Goal: Information Seeking & Learning: Learn about a topic

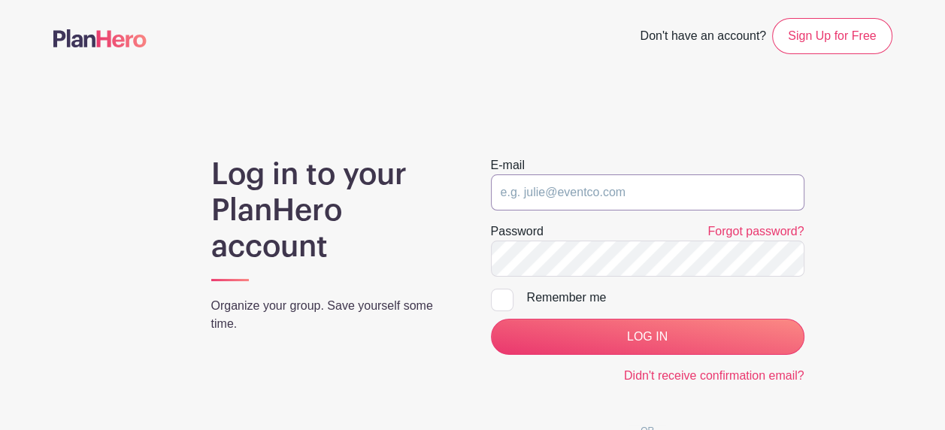
click at [517, 183] on input "email" at bounding box center [647, 192] width 313 height 36
type input "[EMAIL_ADDRESS][DOMAIN_NAME]"
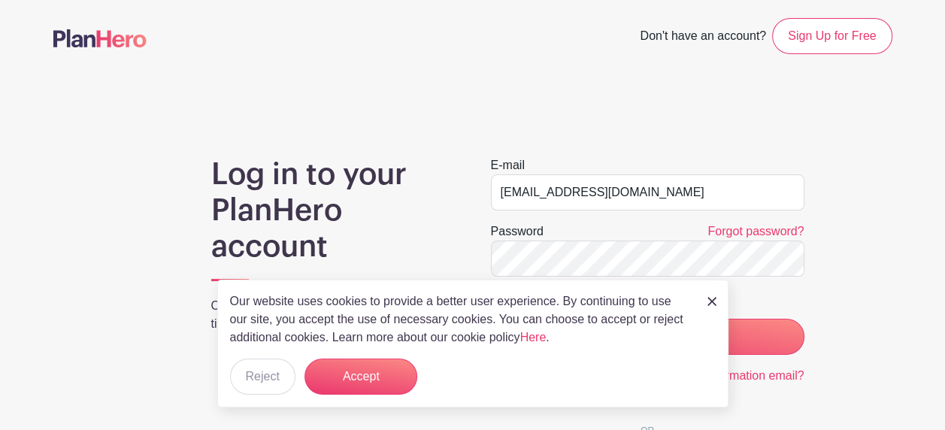
click at [606, 330] on p "Our website uses cookies to provide a better user experience. By continuing to …" at bounding box center [460, 319] width 461 height 54
click at [347, 370] on button "Accept" at bounding box center [360, 377] width 113 height 36
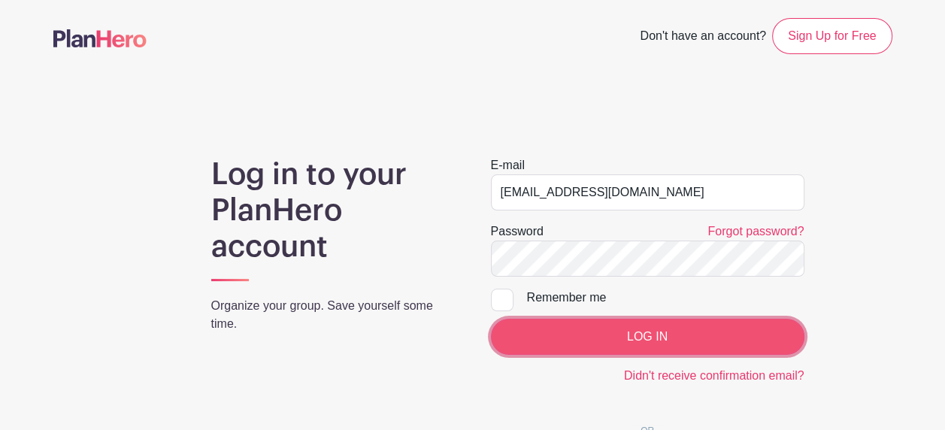
click at [688, 335] on input "LOG IN" at bounding box center [647, 337] width 313 height 36
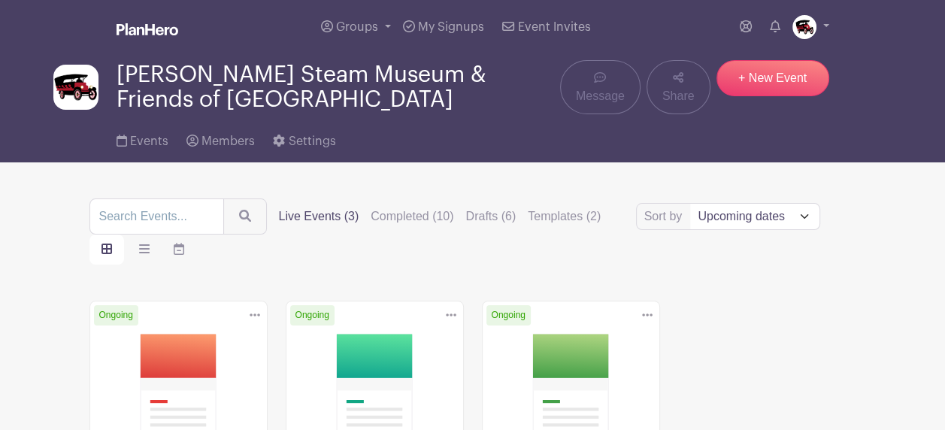
click at [943, 84] on nav "Groups All Groups [PERSON_NAME][GEOGRAPHIC_DATA] & Friends of [GEOGRAPHIC_DATA]…" at bounding box center [472, 81] width 945 height 162
drag, startPoint x: 905, startPoint y: 331, endPoint x: 904, endPoint y: 322, distance: 9.1
click at [905, 331] on main "Groups All Groups [PERSON_NAME][GEOGRAPHIC_DATA] & Friends of [GEOGRAPHIC_DATA]…" at bounding box center [472, 353] width 945 height 707
drag, startPoint x: 845, startPoint y: 8, endPoint x: 900, endPoint y: 350, distance: 347.2
click at [902, 350] on main "Groups All Groups [PERSON_NAME][GEOGRAPHIC_DATA] & Friends of [GEOGRAPHIC_DATA]…" at bounding box center [472, 353] width 945 height 707
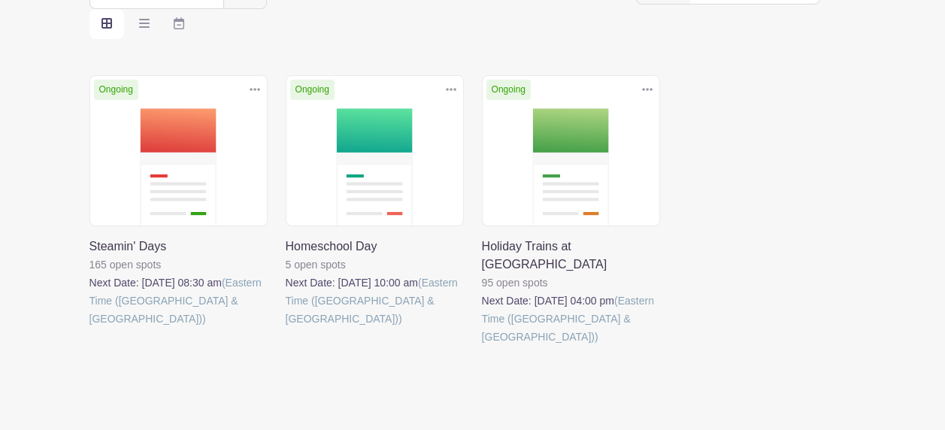
scroll to position [150, 0]
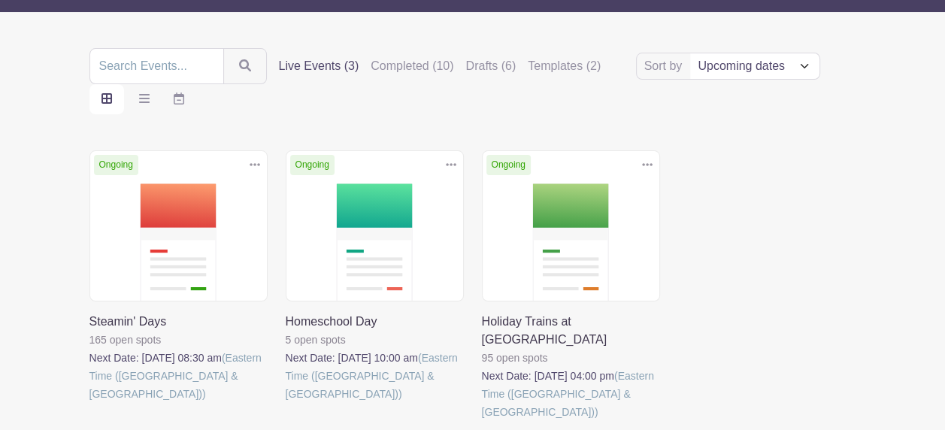
click at [482, 421] on link at bounding box center [482, 421] width 0 height 0
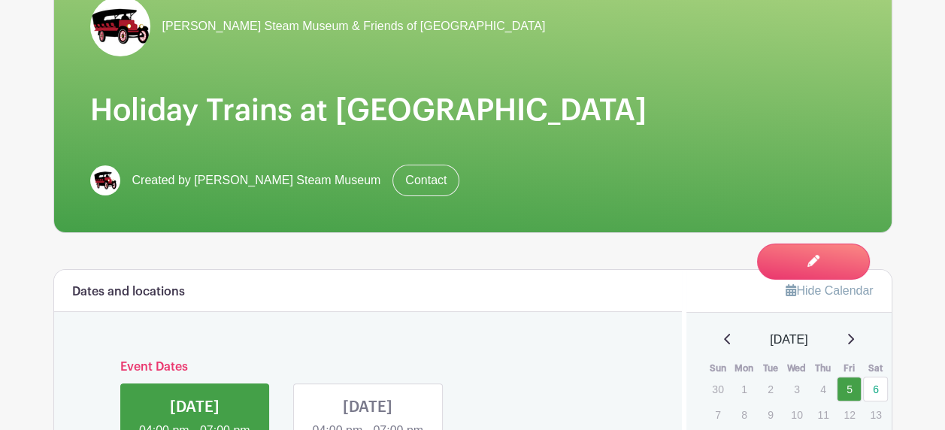
scroll to position [150, 0]
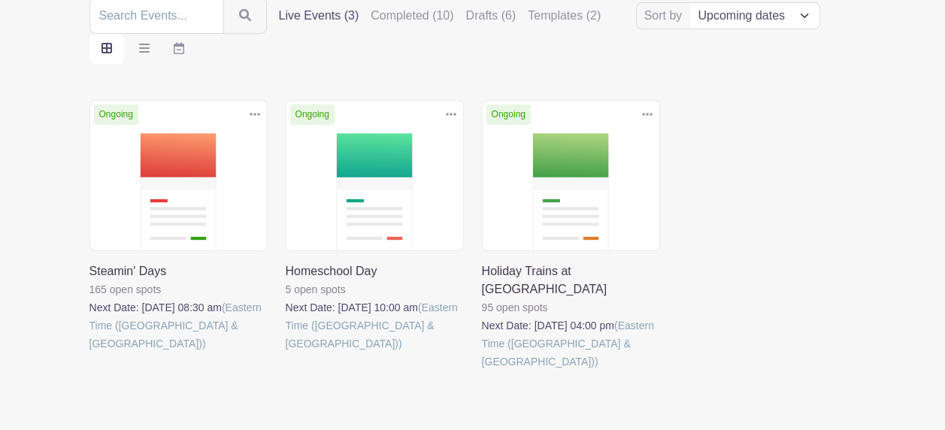
scroll to position [241, 0]
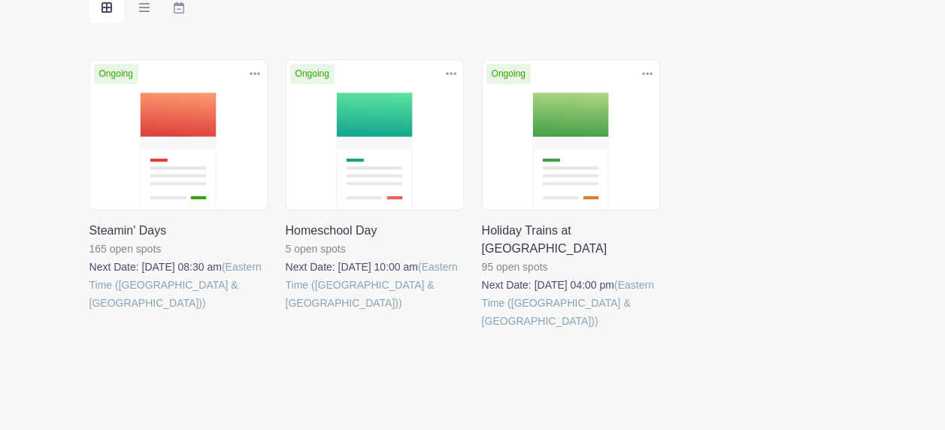
click at [89, 312] on link at bounding box center [89, 312] width 0 height 0
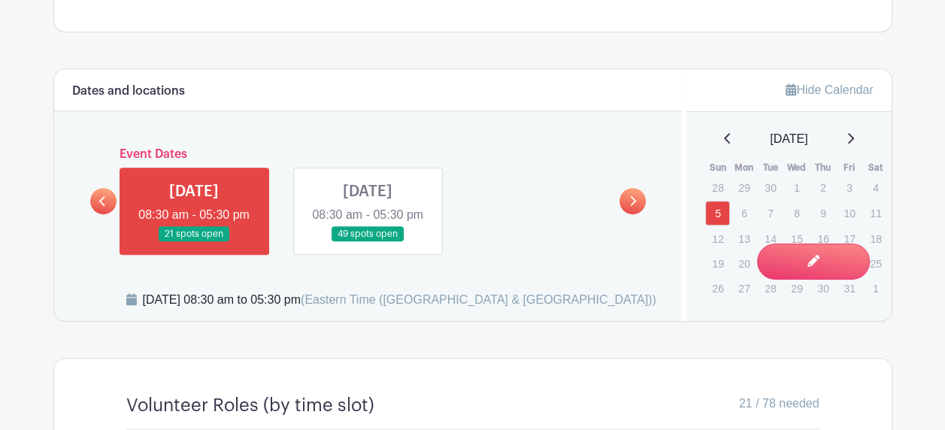
scroll to position [676, 0]
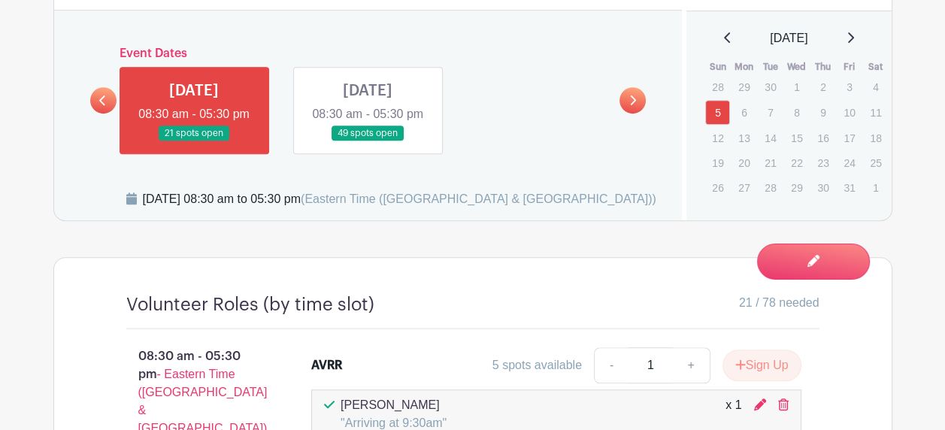
click at [108, 113] on link at bounding box center [103, 100] width 26 height 26
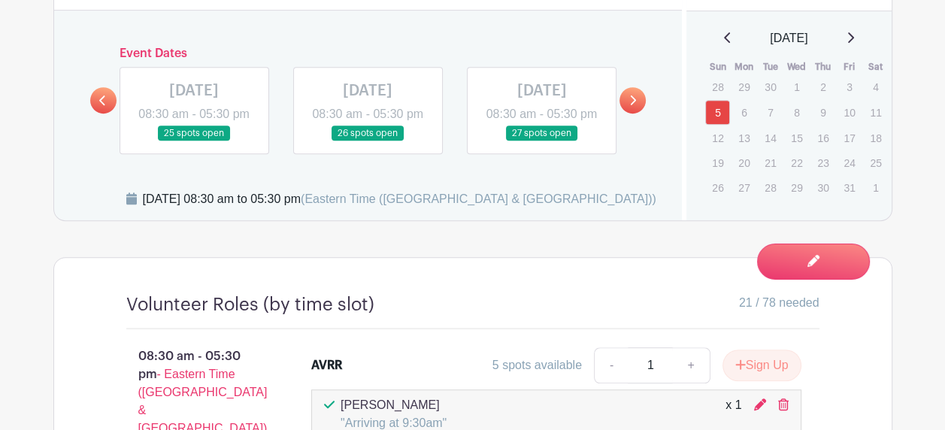
click at [628, 113] on link at bounding box center [632, 100] width 26 height 26
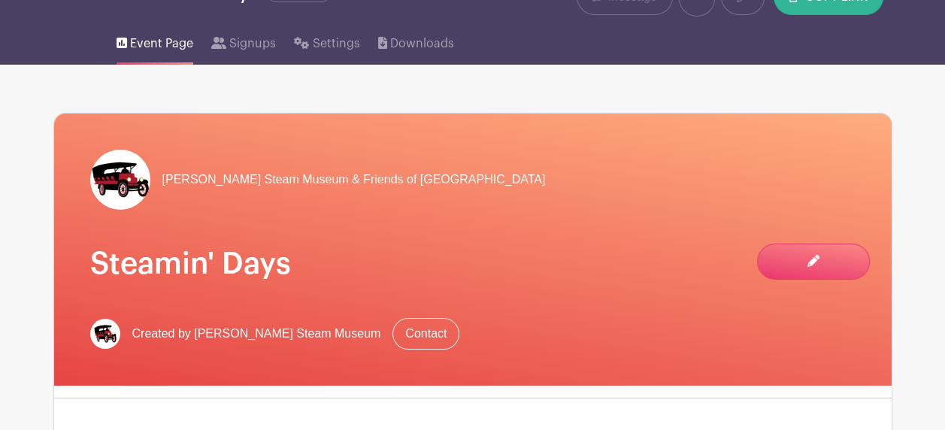
scroll to position [0, 0]
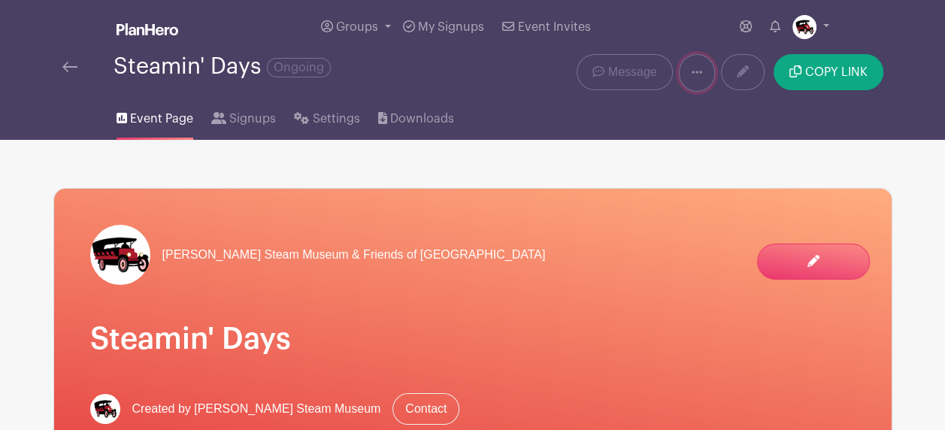
click at [704, 72] on link at bounding box center [697, 73] width 36 height 38
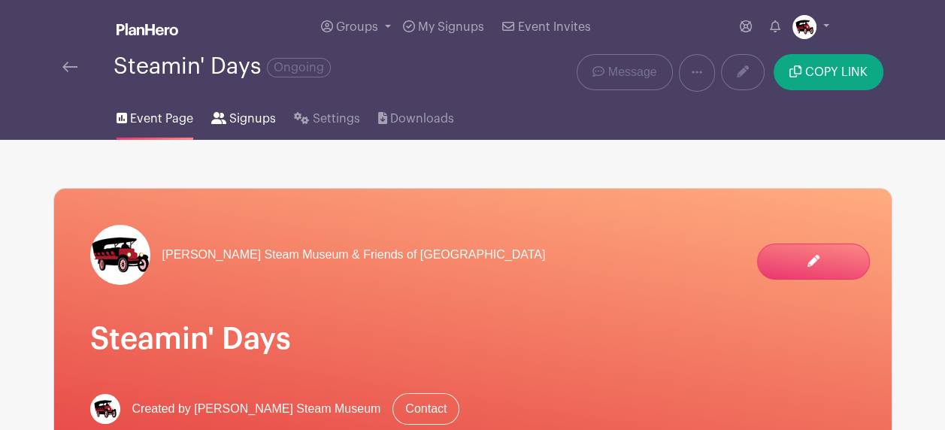
click at [241, 125] on span "Signups" at bounding box center [252, 119] width 47 height 18
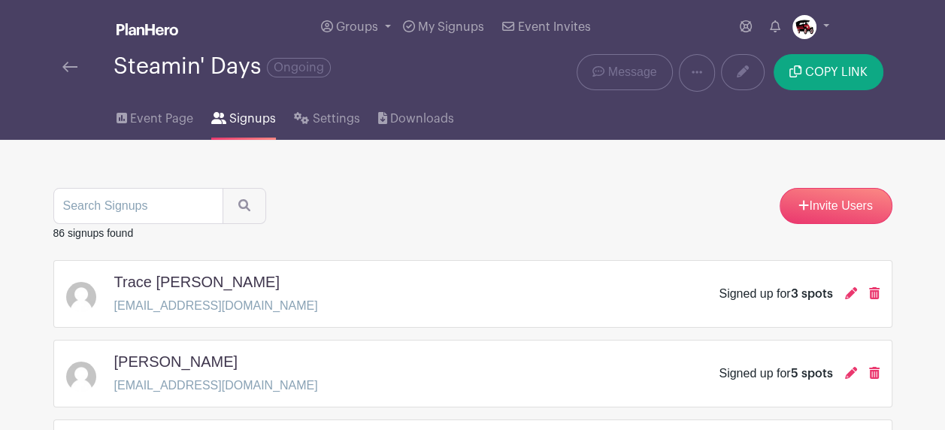
click at [65, 70] on img at bounding box center [69, 67] width 15 height 11
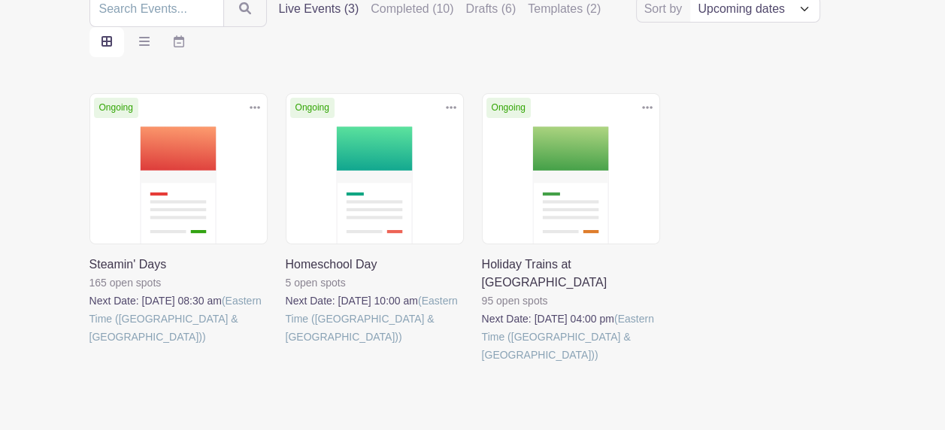
scroll to position [225, 0]
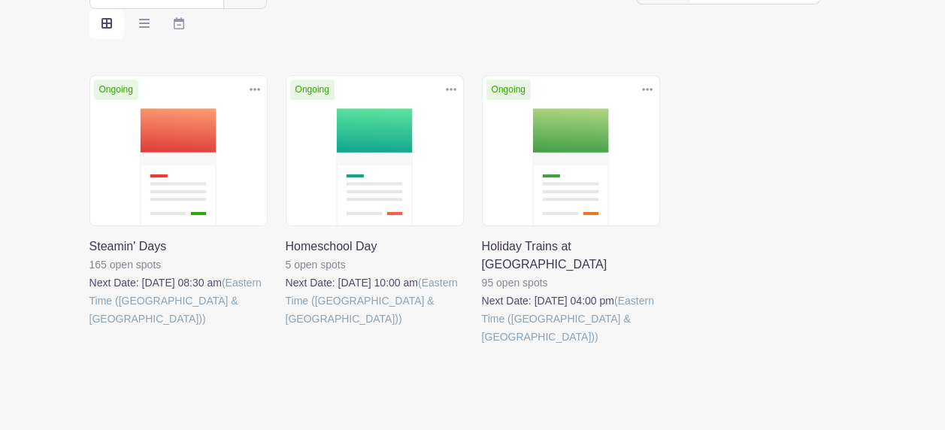
click at [89, 328] on link at bounding box center [89, 328] width 0 height 0
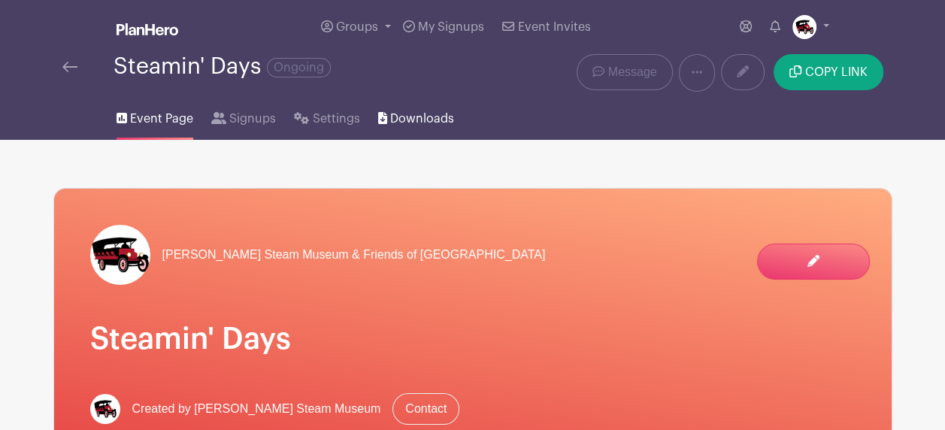
click at [421, 123] on span "Downloads" at bounding box center [422, 119] width 64 height 18
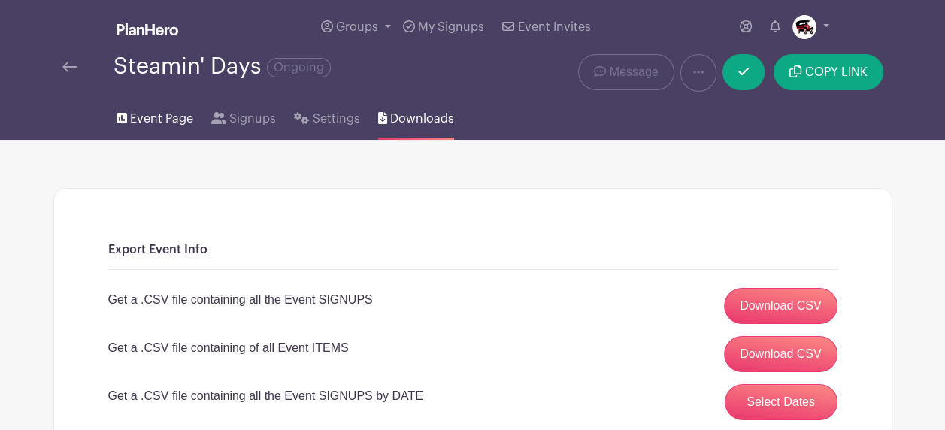
click at [168, 119] on span "Event Page" at bounding box center [161, 119] width 63 height 18
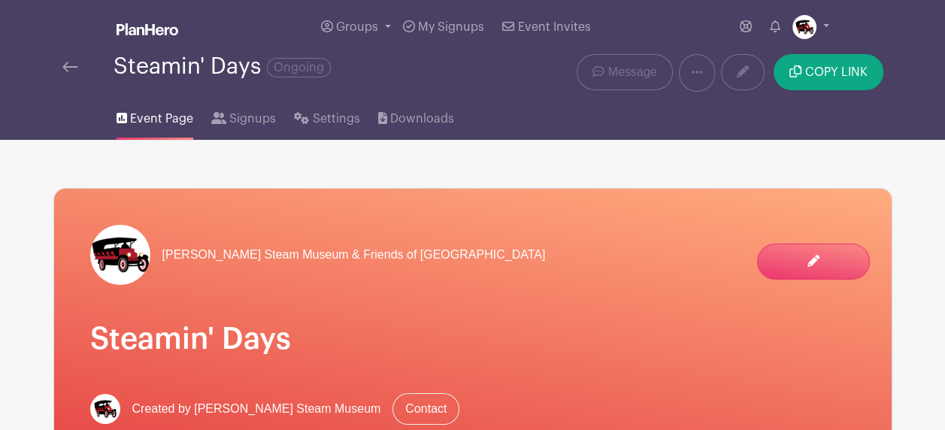
click at [328, 124] on span "Settings" at bounding box center [336, 119] width 47 height 18
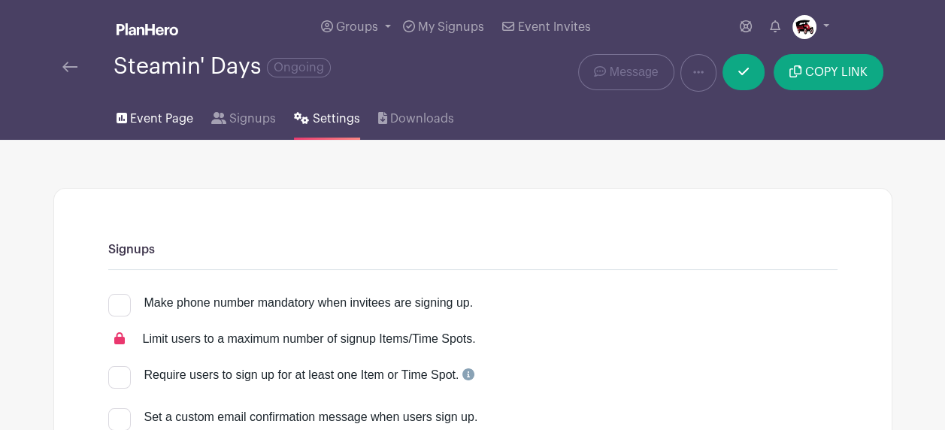
click at [138, 123] on span "Event Page" at bounding box center [161, 119] width 63 height 18
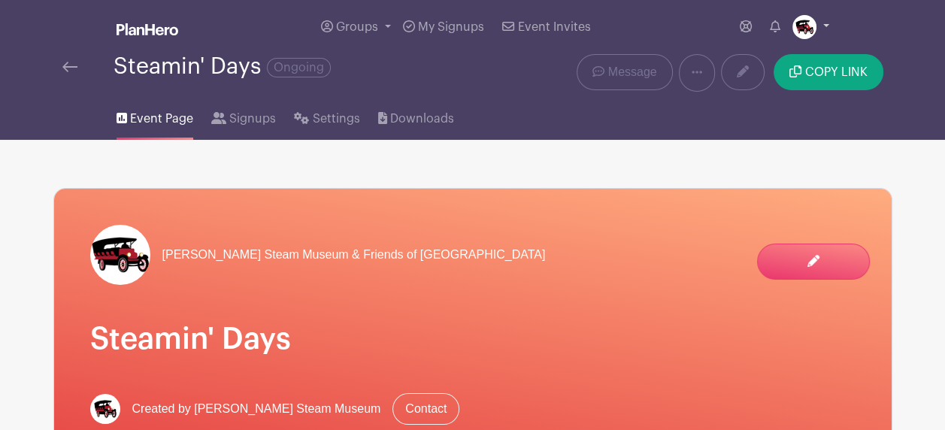
click at [824, 24] on link at bounding box center [810, 27] width 37 height 24
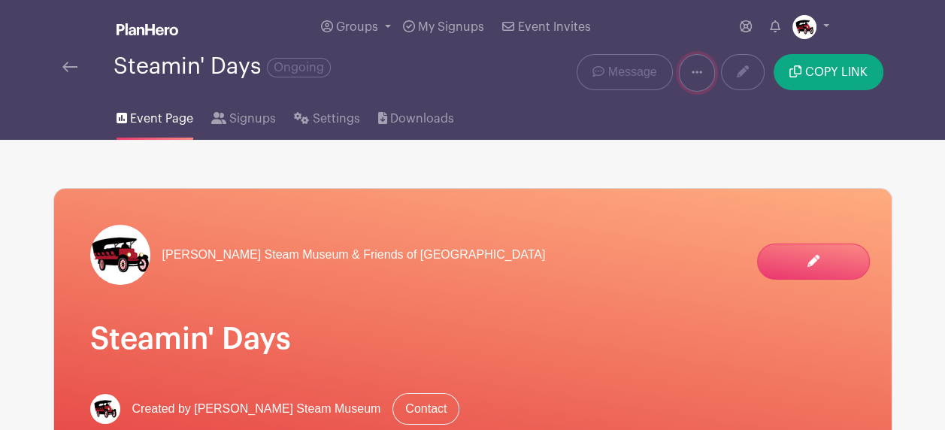
click at [694, 79] on link at bounding box center [697, 73] width 36 height 38
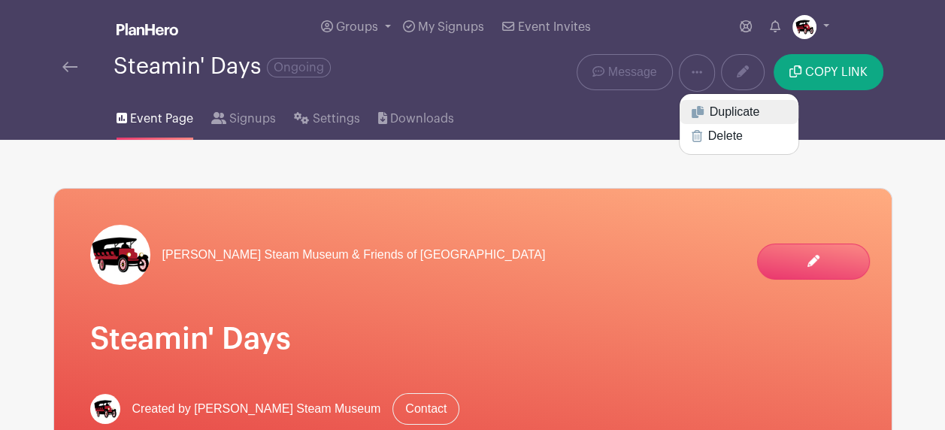
click at [710, 101] on link "Duplicate" at bounding box center [738, 112] width 119 height 24
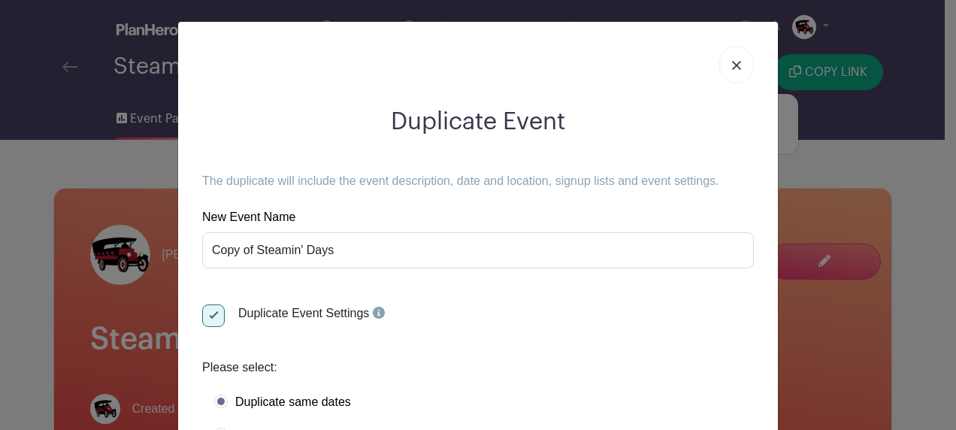
click at [725, 58] on link at bounding box center [736, 65] width 35 height 38
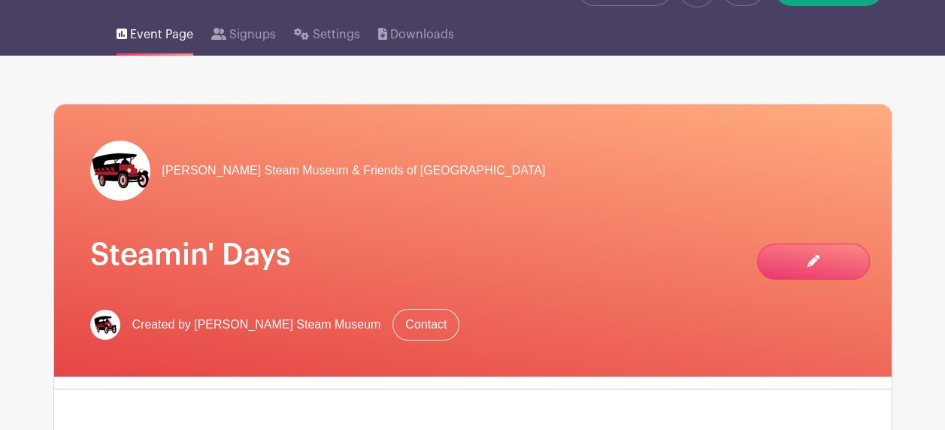
scroll to position [225, 0]
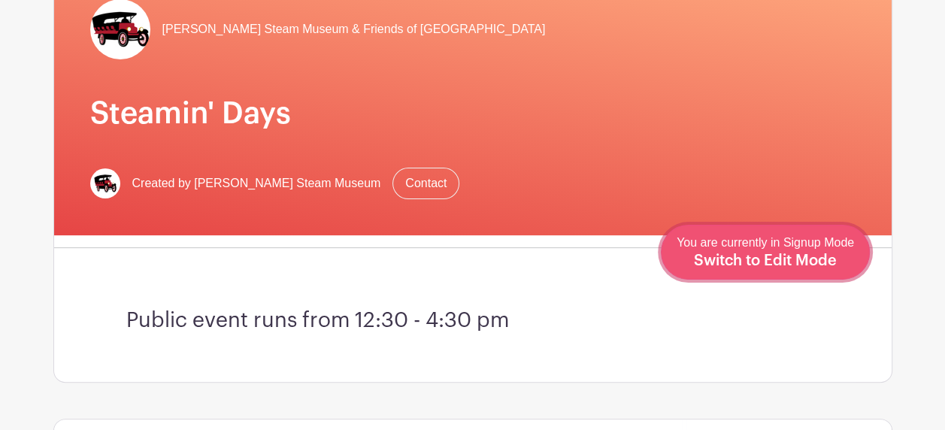
click at [831, 261] on span "Switch to Edit Mode" at bounding box center [765, 260] width 143 height 15
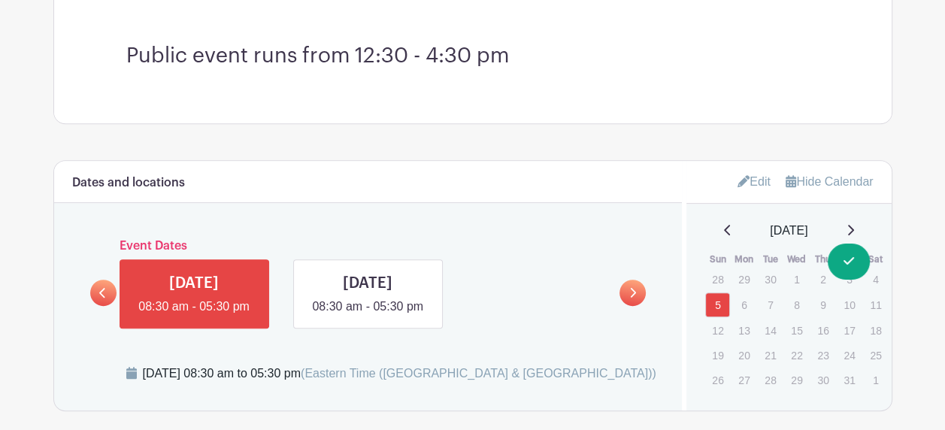
scroll to position [676, 0]
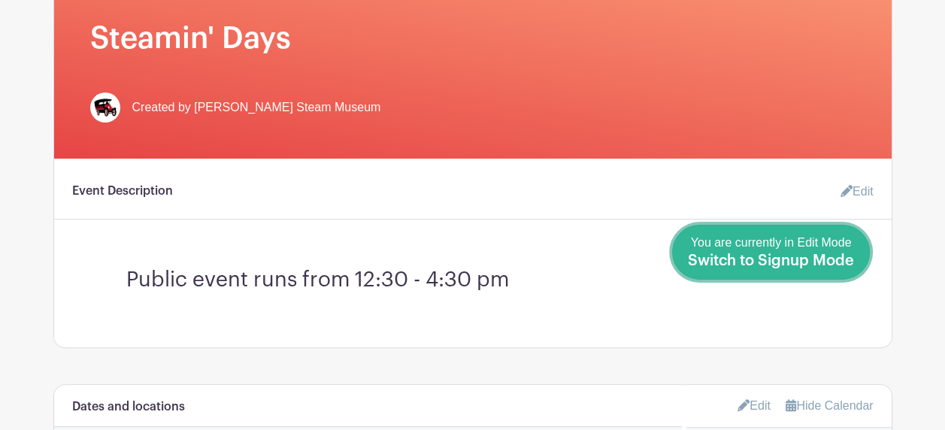
click at [849, 259] on span "Switch to Signup Mode" at bounding box center [771, 260] width 166 height 15
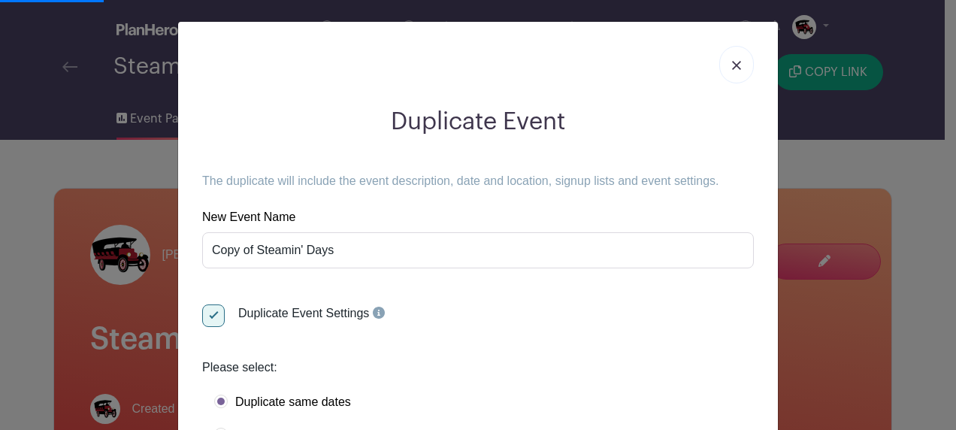
click at [722, 60] on link at bounding box center [736, 65] width 35 height 38
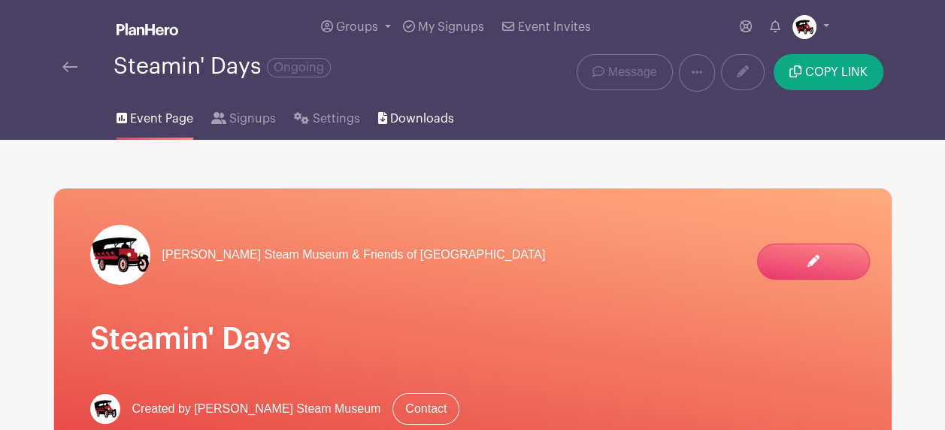
click at [406, 126] on span "Downloads" at bounding box center [422, 119] width 64 height 18
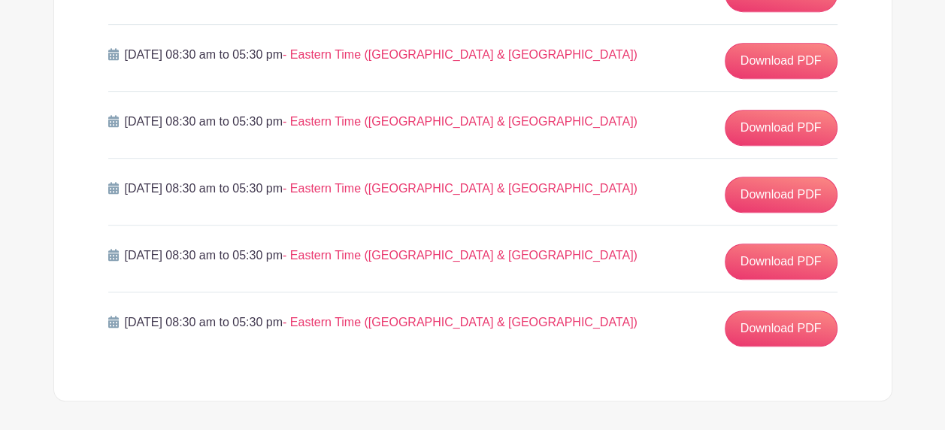
scroll to position [655, 0]
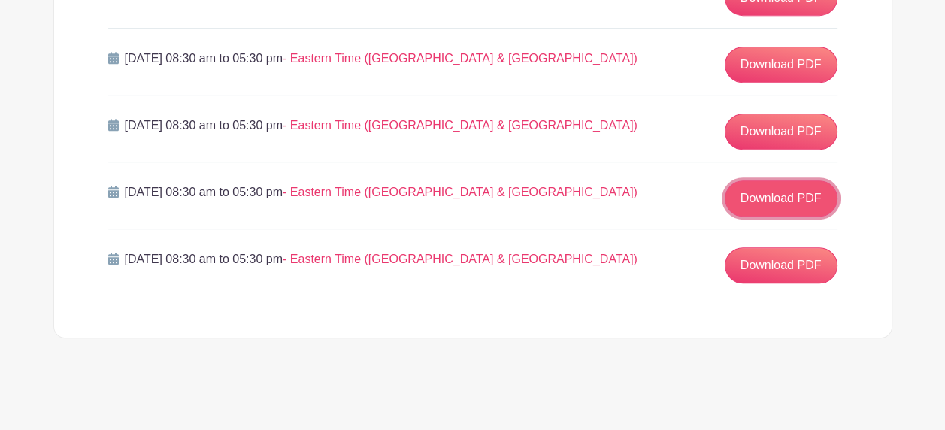
click at [764, 191] on link "Download PDF" at bounding box center [781, 198] width 113 height 36
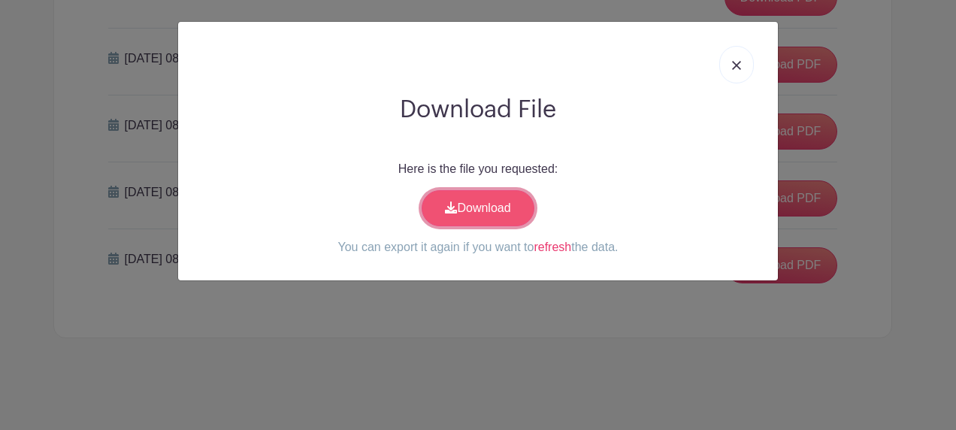
click at [506, 210] on link "Download" at bounding box center [478, 208] width 113 height 36
click at [734, 67] on img at bounding box center [736, 65] width 9 height 9
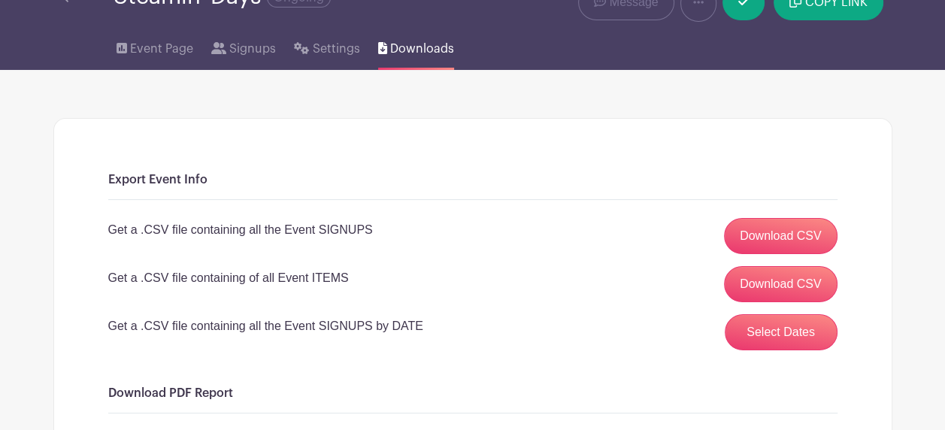
scroll to position [0, 0]
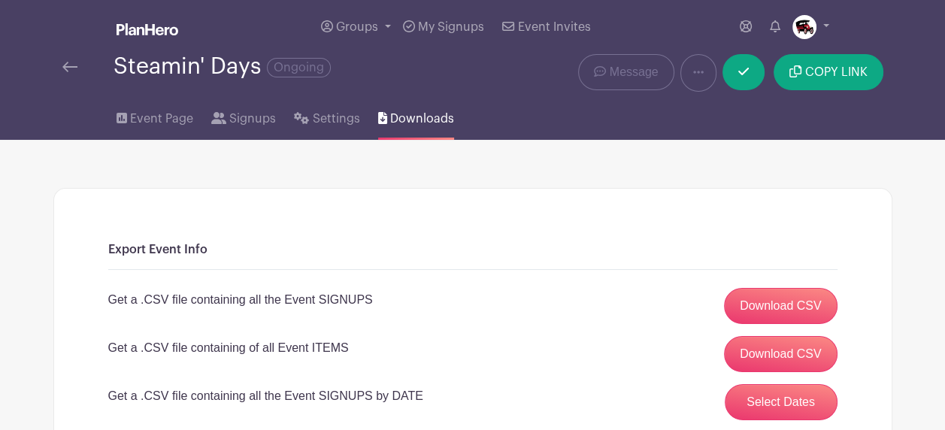
click at [61, 71] on div "Steamin' Days Ongoing" at bounding box center [297, 73] width 489 height 38
click at [71, 66] on img at bounding box center [69, 67] width 15 height 11
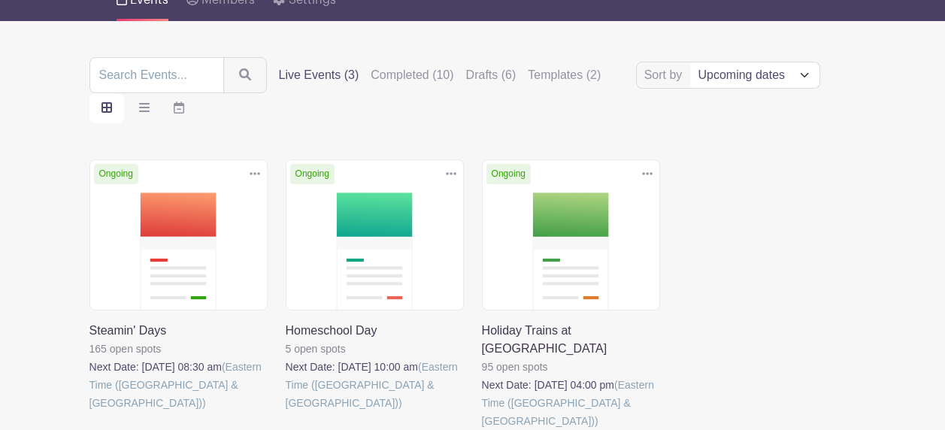
scroll to position [150, 0]
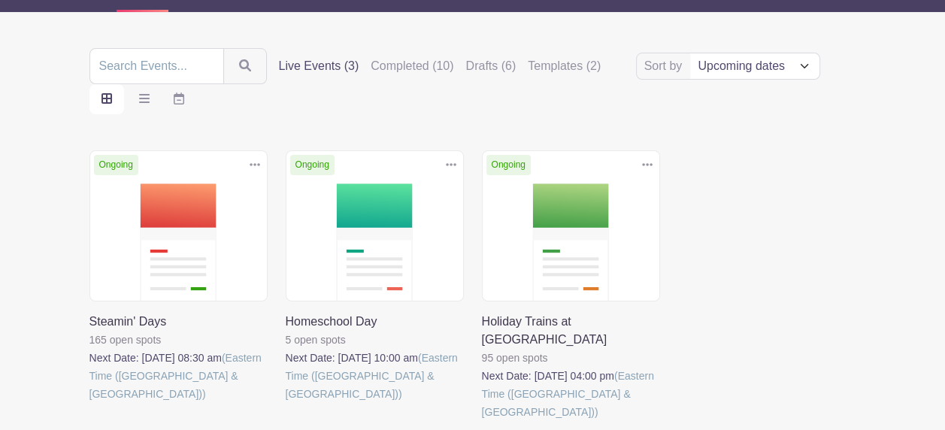
click at [286, 403] on link at bounding box center [286, 403] width 0 height 0
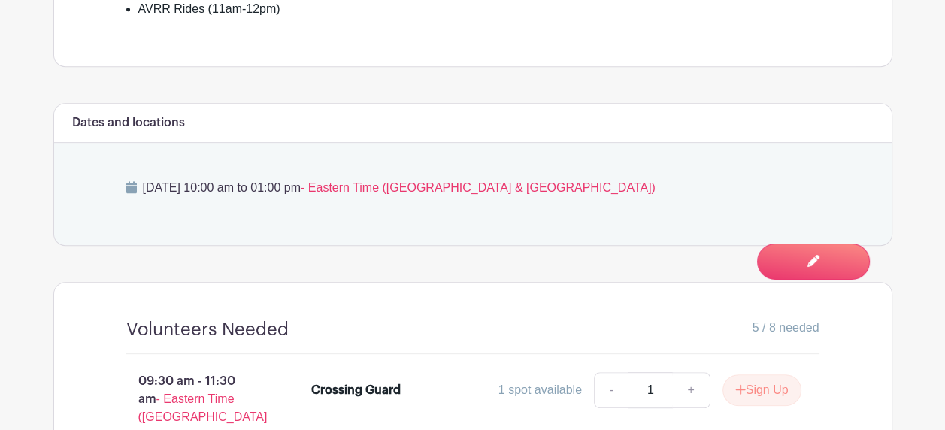
scroll to position [604, 0]
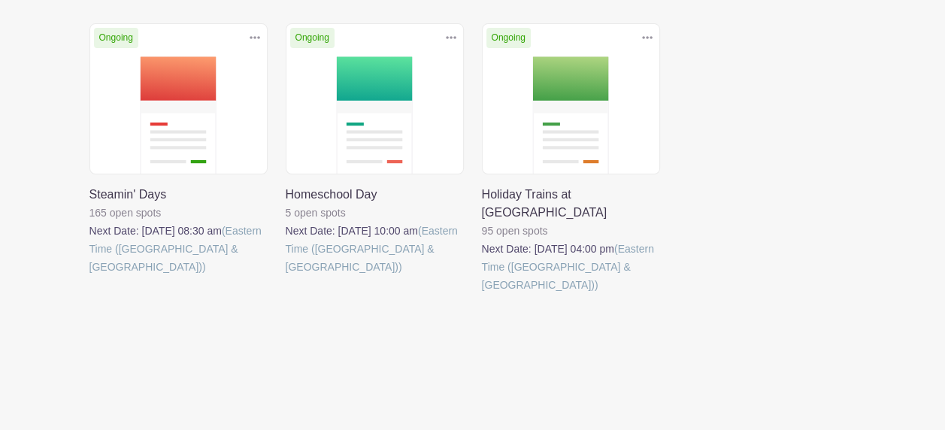
scroll to position [150, 0]
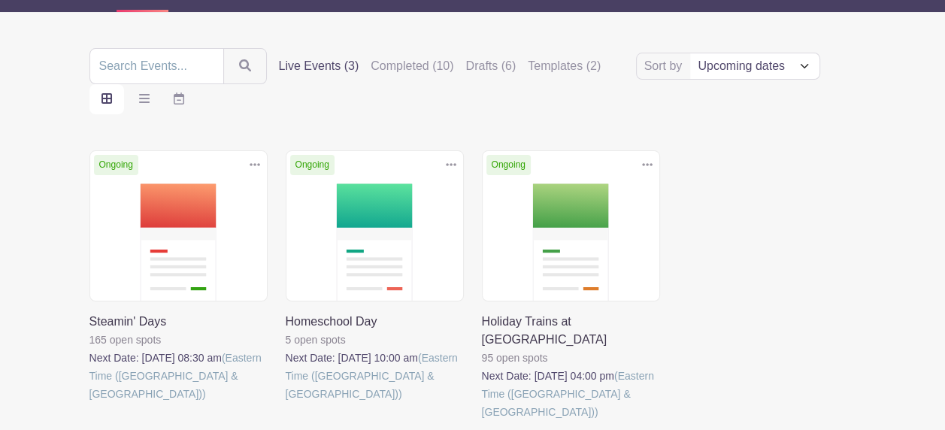
click at [482, 421] on link at bounding box center [482, 421] width 0 height 0
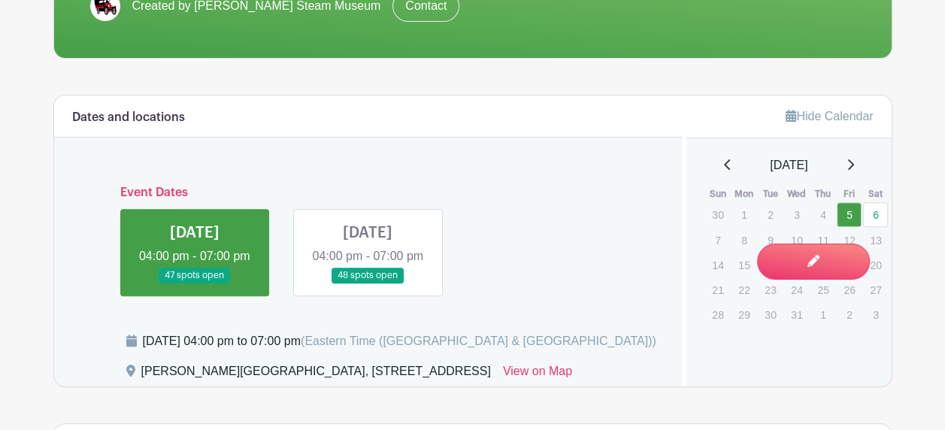
scroll to position [451, 0]
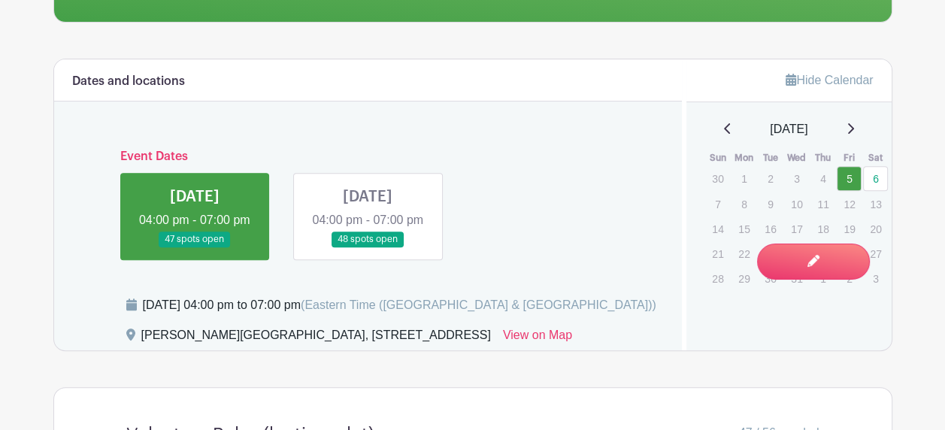
click at [195, 247] on link at bounding box center [195, 247] width 0 height 0
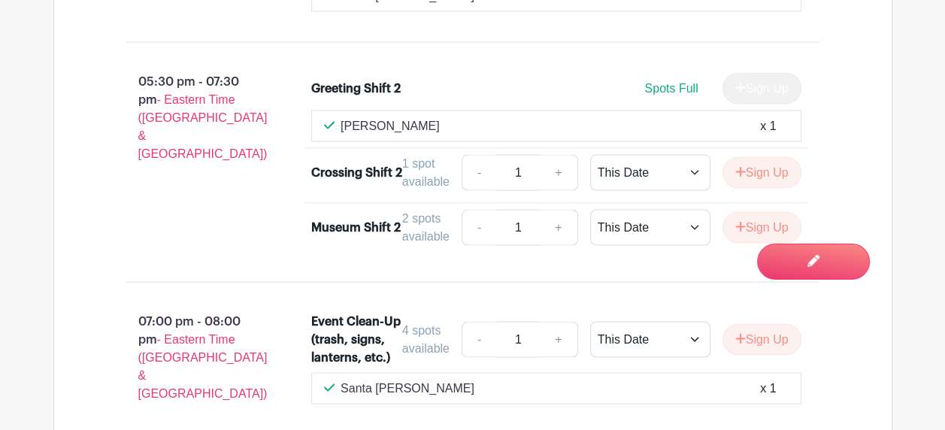
scroll to position [2405, 0]
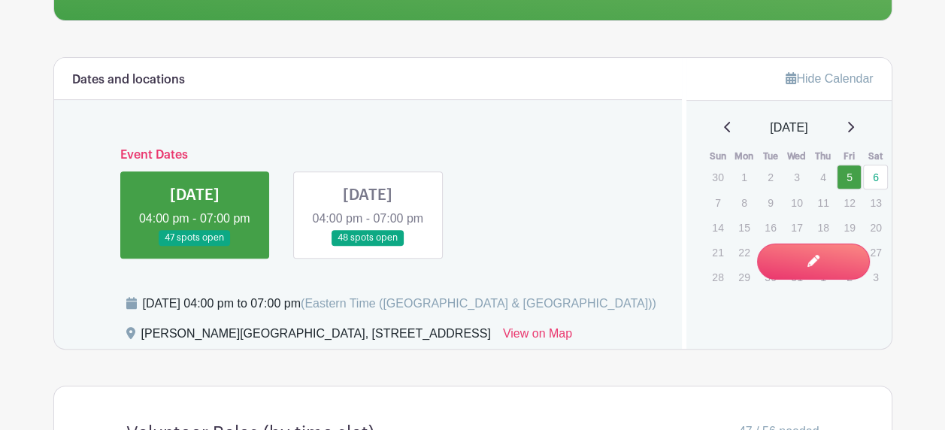
scroll to position [451, 0]
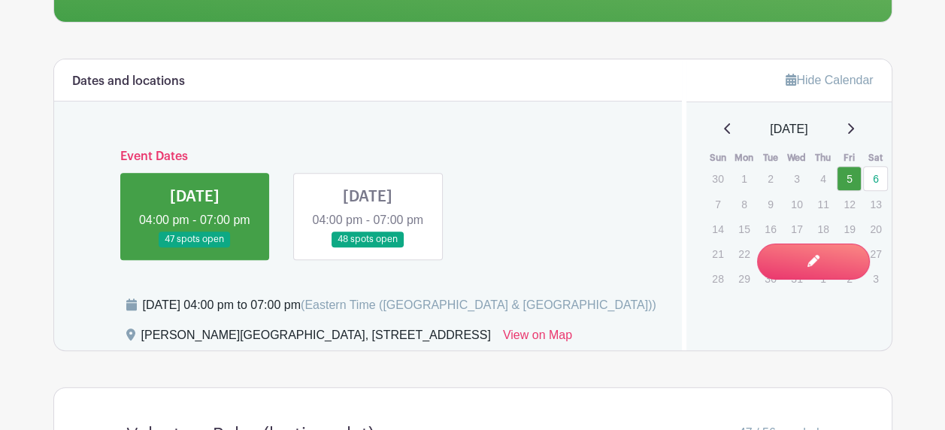
click at [368, 247] on link at bounding box center [368, 247] width 0 height 0
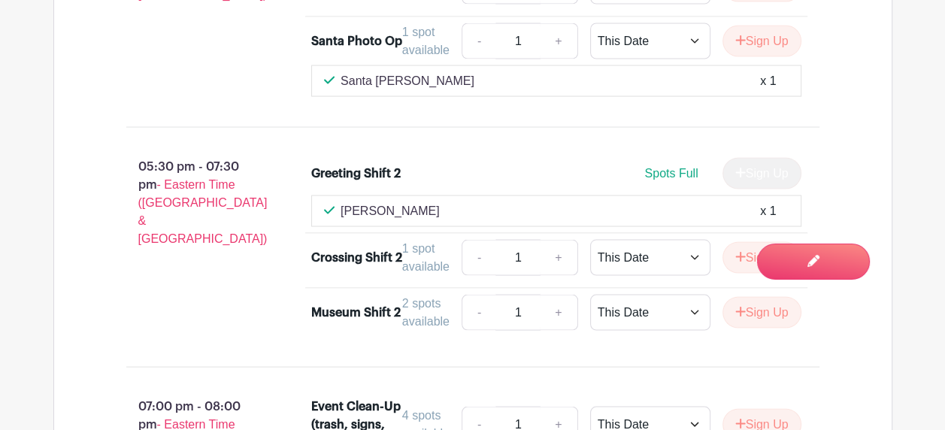
scroll to position [2299, 0]
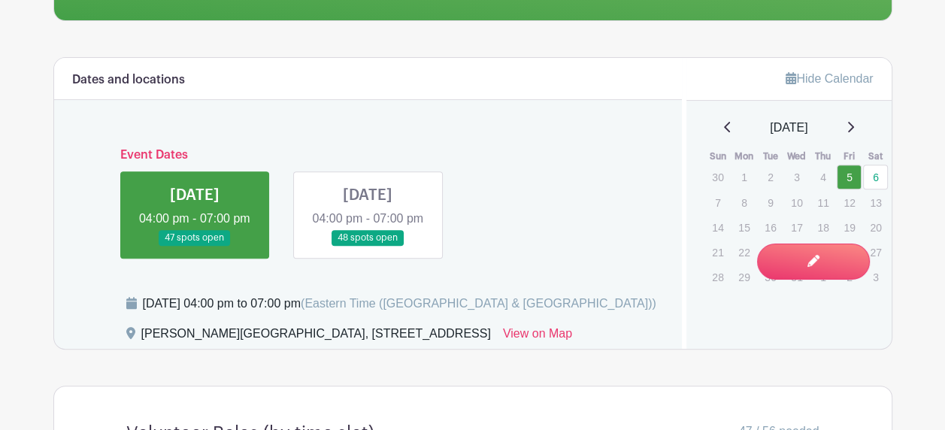
scroll to position [451, 0]
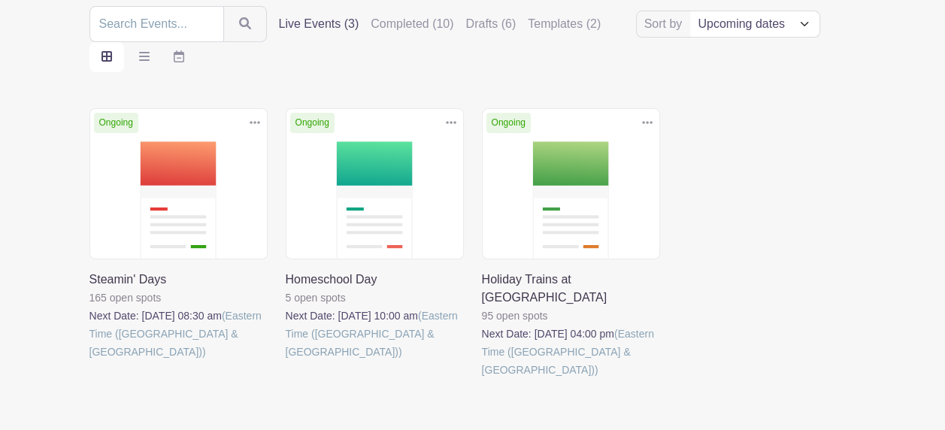
scroll to position [166, 0]
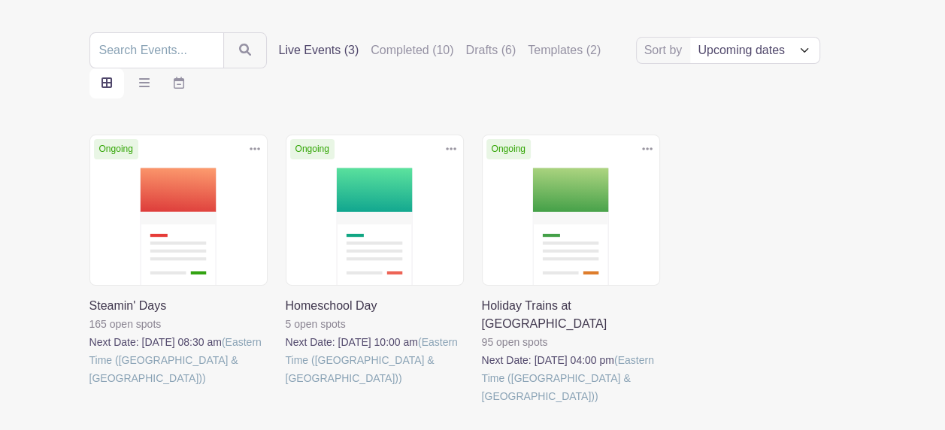
click at [89, 387] on link at bounding box center [89, 387] width 0 height 0
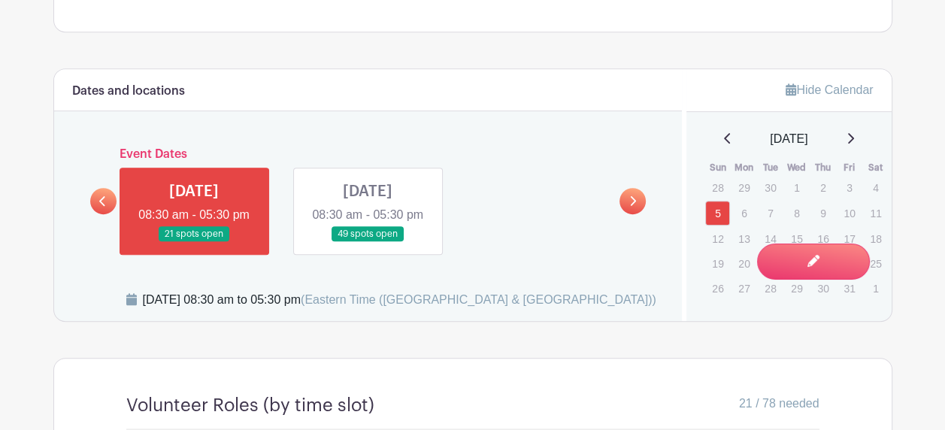
scroll to position [601, 0]
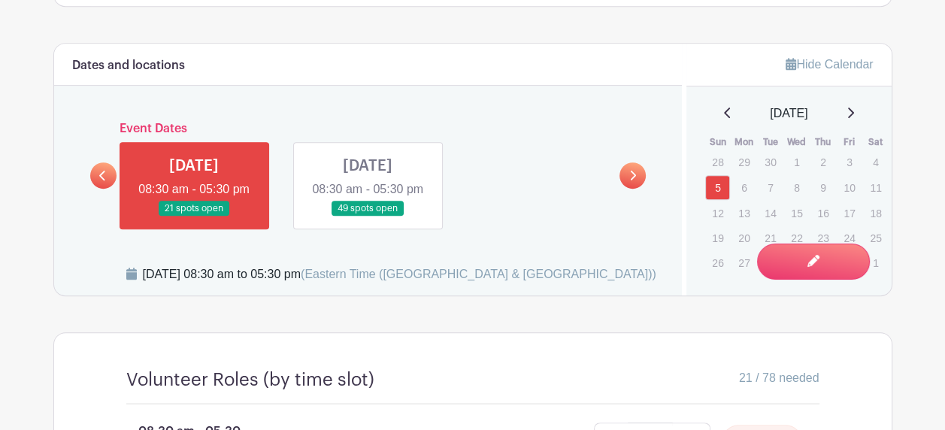
click at [368, 216] on link at bounding box center [368, 216] width 0 height 0
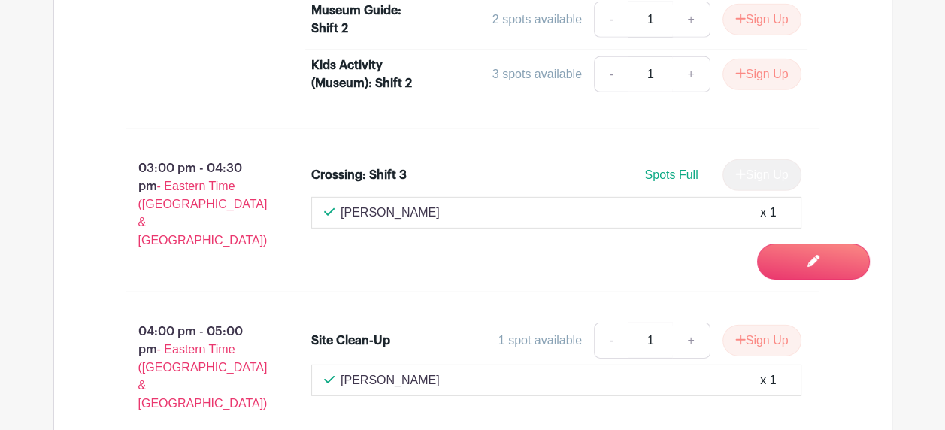
scroll to position [3653, 0]
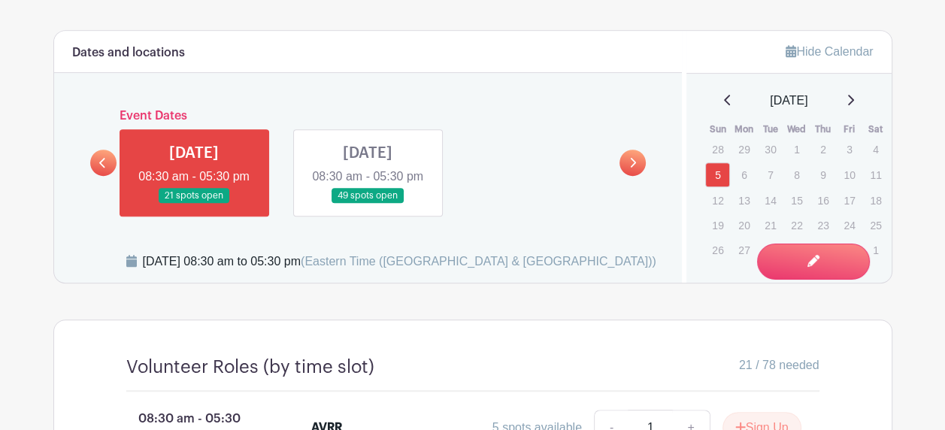
scroll to position [601, 0]
